Goal: Transaction & Acquisition: Purchase product/service

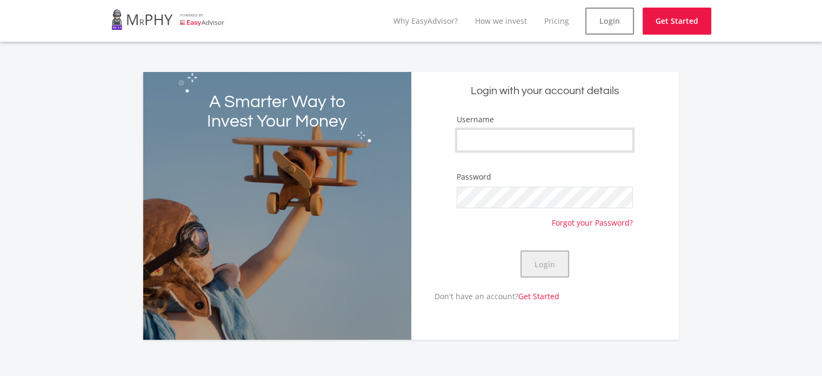
type input "XandraB"
click at [548, 269] on button "Login" at bounding box center [544, 263] width 49 height 27
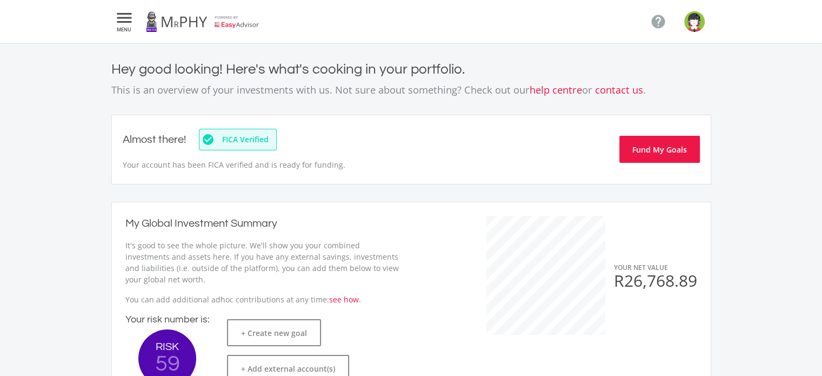
scroll to position [171, 296]
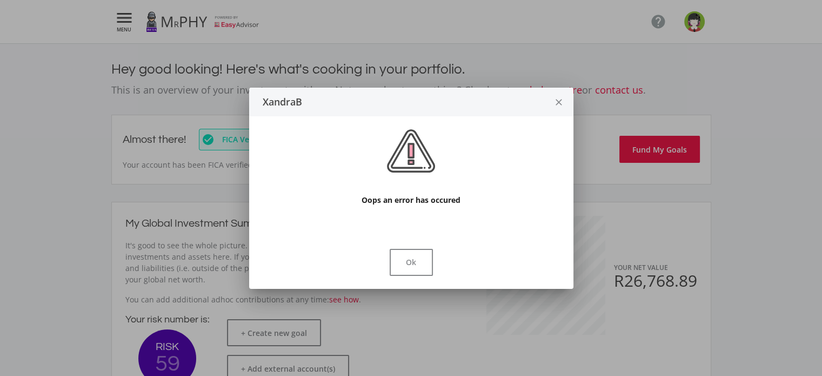
click at [555, 106] on icon "close" at bounding box center [558, 102] width 11 height 29
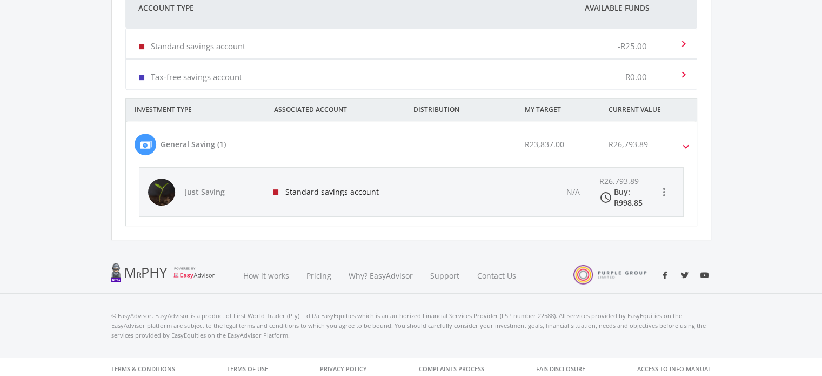
scroll to position [441, 0]
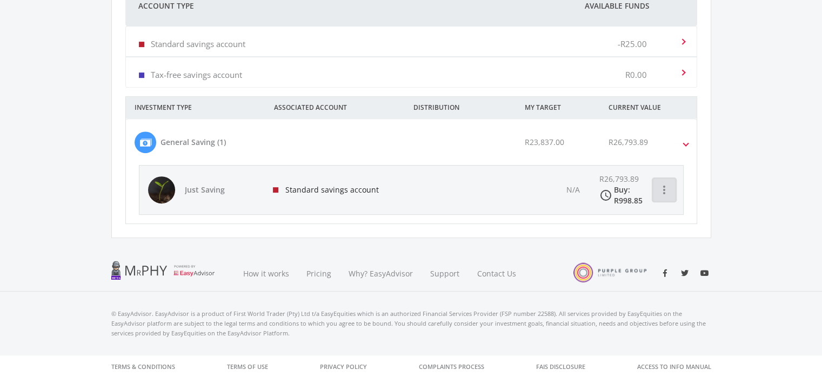
click at [661, 190] on icon "more_vert" at bounding box center [664, 189] width 13 height 13
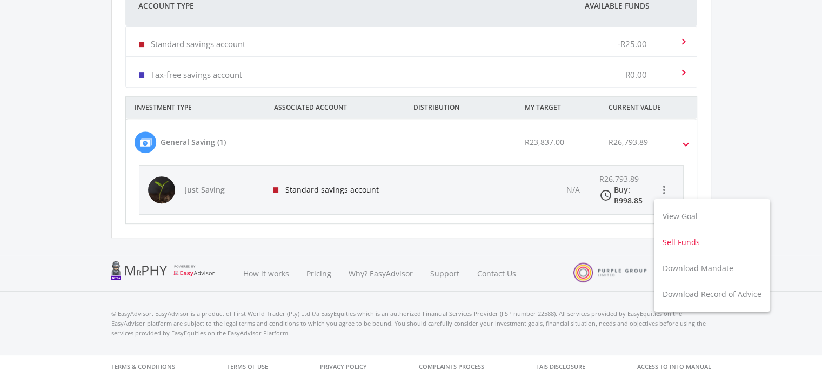
click at [679, 238] on button "Sell Funds" at bounding box center [712, 242] width 116 height 26
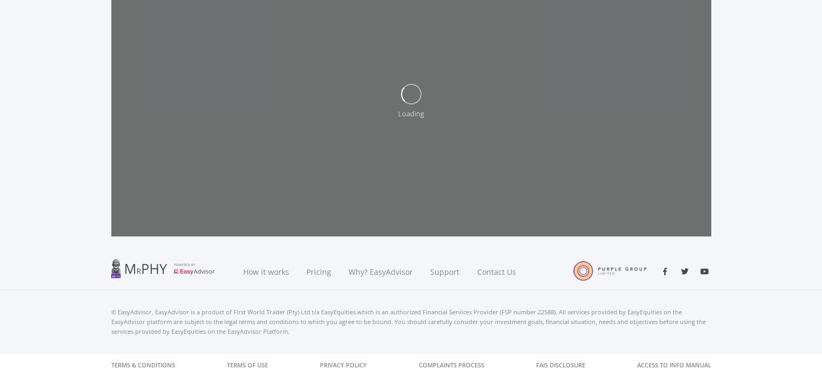
scroll to position [267, 0]
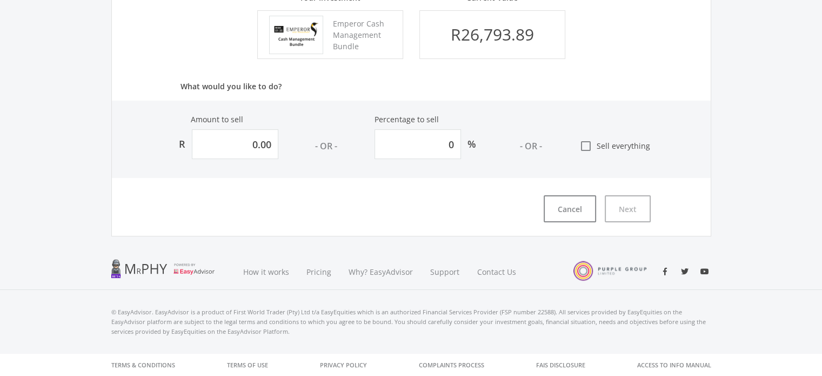
click at [590, 146] on icon "check_box_outline_blank" at bounding box center [585, 145] width 13 height 13
click at [568, 142] on input "check_box_outline_blank Sell everything" at bounding box center [568, 142] width 0 height 0
type input "26793.8854872352"
type input "100"
type input "26,793.89"
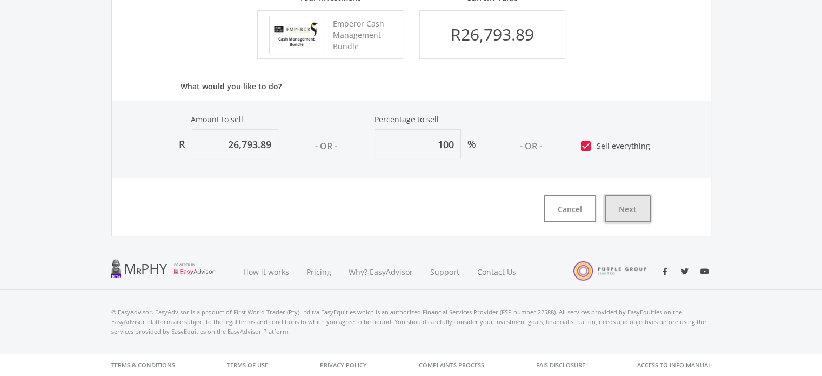
click at [622, 210] on button "Next" at bounding box center [628, 208] width 46 height 27
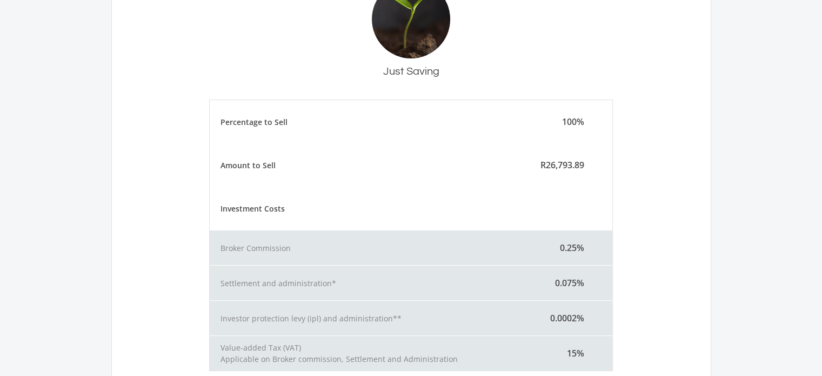
scroll to position [358, 0]
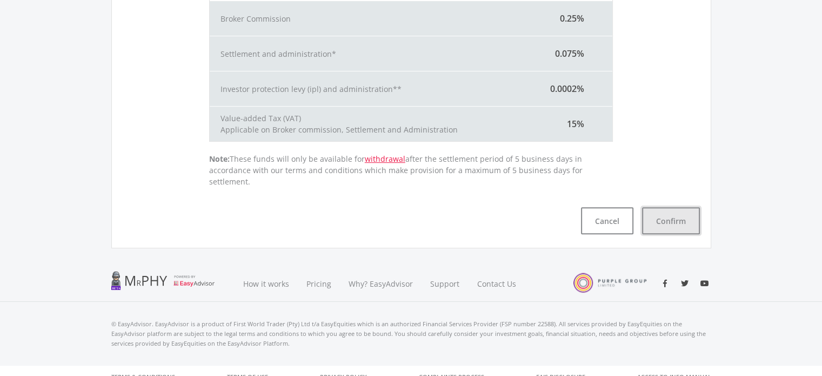
click at [681, 218] on button "Confirm" at bounding box center [671, 220] width 58 height 27
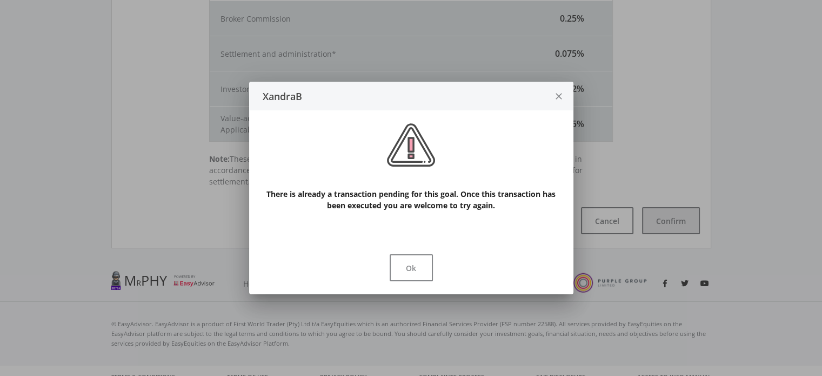
scroll to position [0, 0]
click at [570, 95] on button "close" at bounding box center [559, 96] width 29 height 29
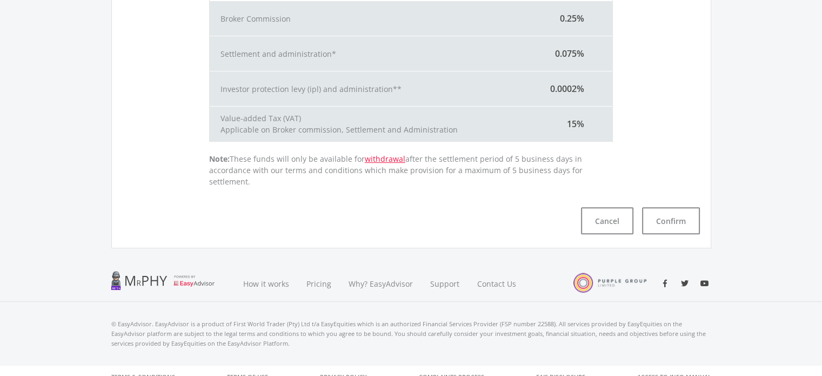
click at [562, 95] on div "Investor protection levy (ipl) and administration** 0.0002%" at bounding box center [411, 88] width 403 height 35
click at [608, 207] on button "Cancel" at bounding box center [607, 220] width 52 height 27
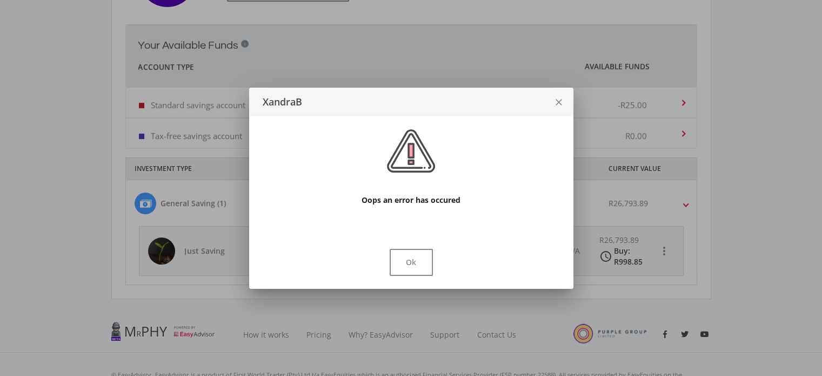
click at [562, 109] on icon "close" at bounding box center [558, 102] width 11 height 29
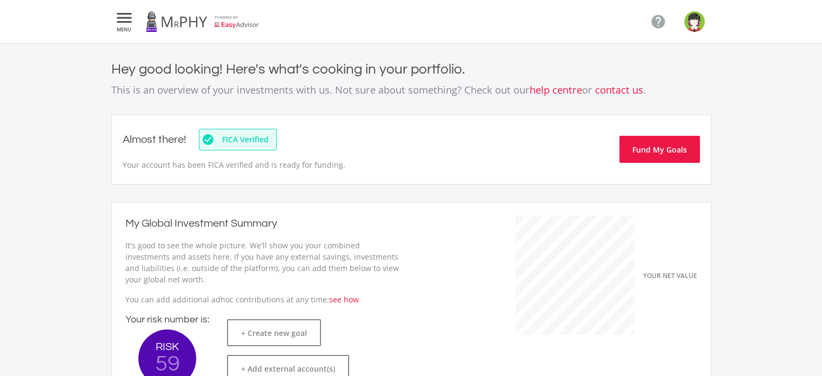
scroll to position [380, 0]
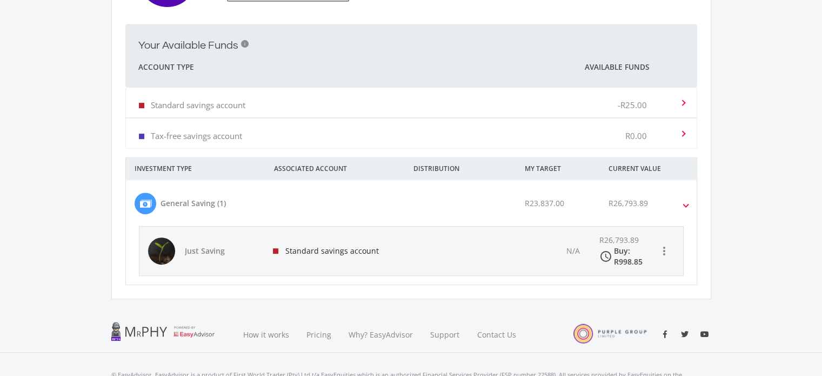
click at [605, 258] on icon "access_time" at bounding box center [605, 256] width 13 height 13
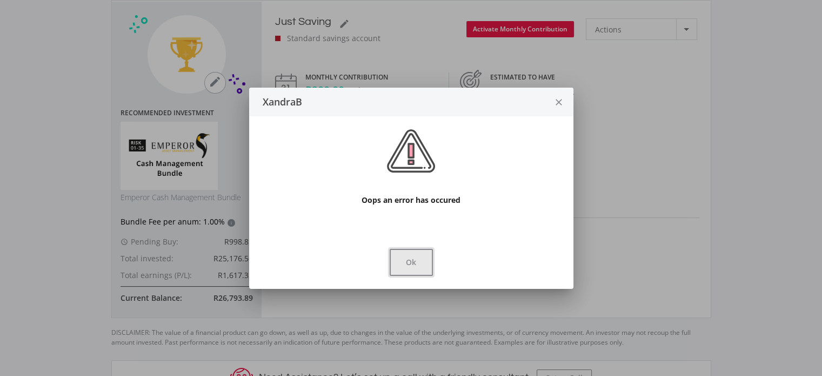
click at [410, 256] on button "Ok" at bounding box center [411, 262] width 43 height 27
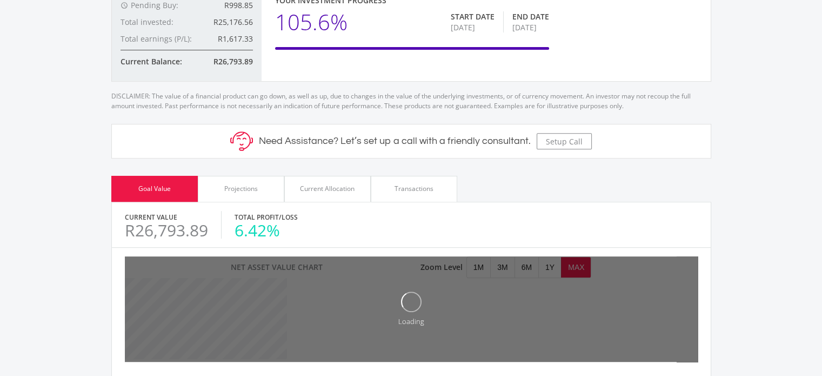
scroll to position [486, 0]
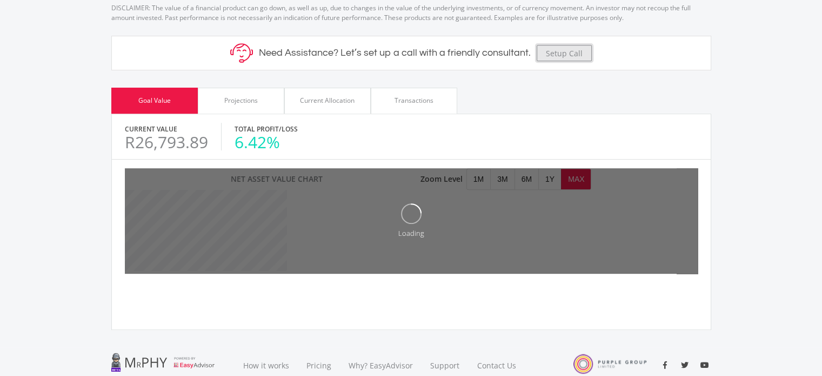
click at [566, 60] on button "Setup Call" at bounding box center [564, 53] width 55 height 16
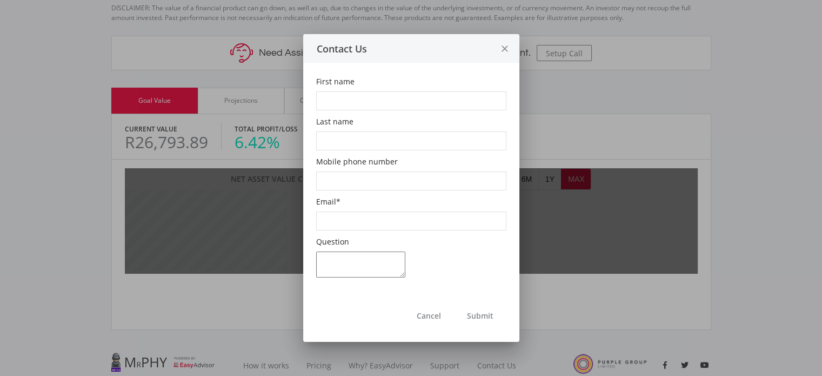
click at [380, 106] on input "First name" at bounding box center [411, 100] width 190 height 19
type input "[PERSON_NAME]"
click at [360, 149] on input "Last name" at bounding box center [411, 140] width 190 height 19
type input "KWV"
drag, startPoint x: 365, startPoint y: 145, endPoint x: 309, endPoint y: 142, distance: 56.8
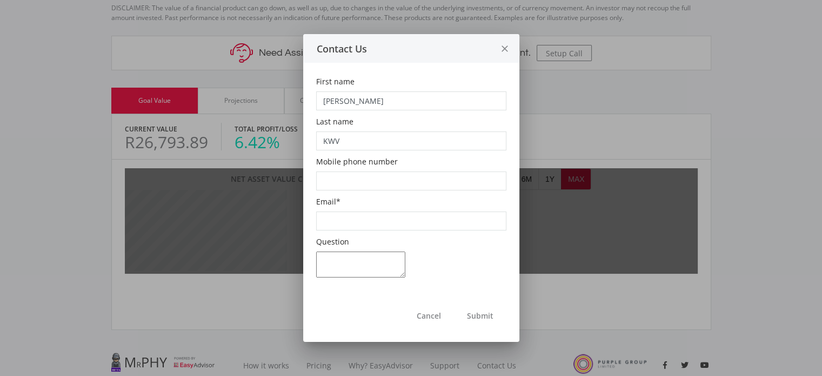
click at [309, 142] on div "First name [PERSON_NAME] Last name KWV Mobile phone number Email * Question Sub…" at bounding box center [411, 178] width 216 height 230
type input "Bruwer"
click at [338, 177] on input "Mobile phone number" at bounding box center [411, 180] width 190 height 19
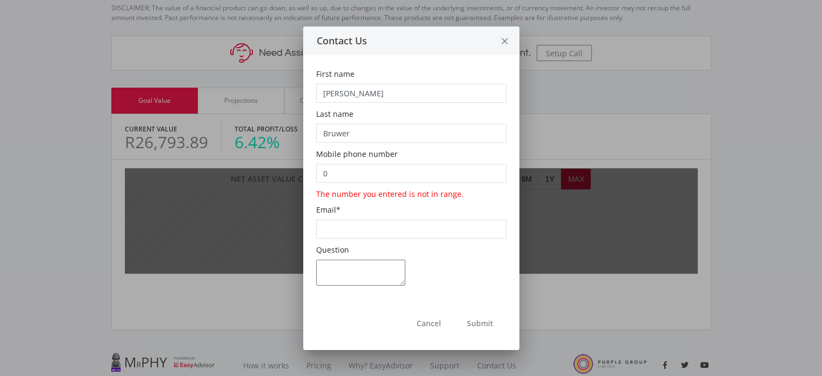
type input "0"
